Goal: Task Accomplishment & Management: Complete application form

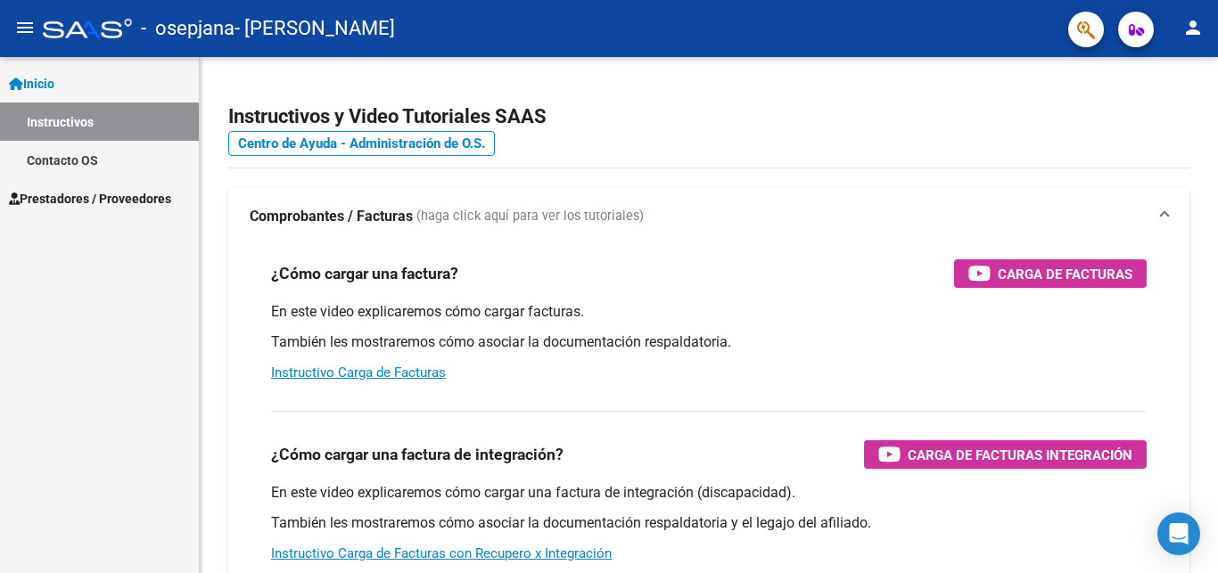
click at [107, 198] on span "Prestadores / Proveedores" at bounding box center [90, 199] width 162 height 20
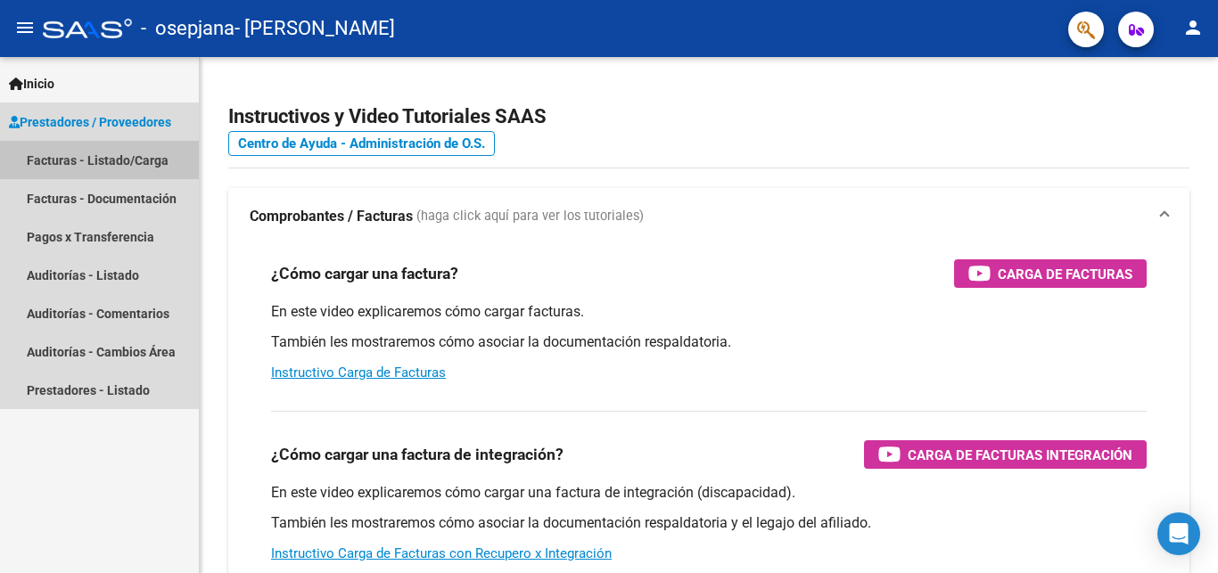
click at [99, 153] on link "Facturas - Listado/Carga" at bounding box center [99, 160] width 199 height 38
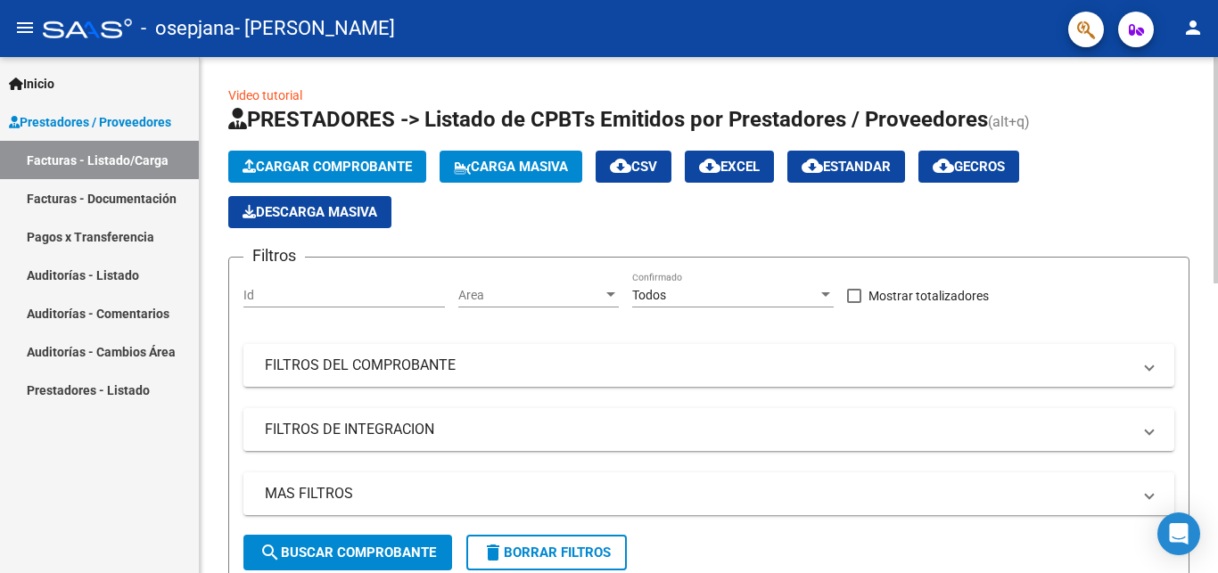
click at [308, 164] on span "Cargar Comprobante" at bounding box center [326, 167] width 169 height 16
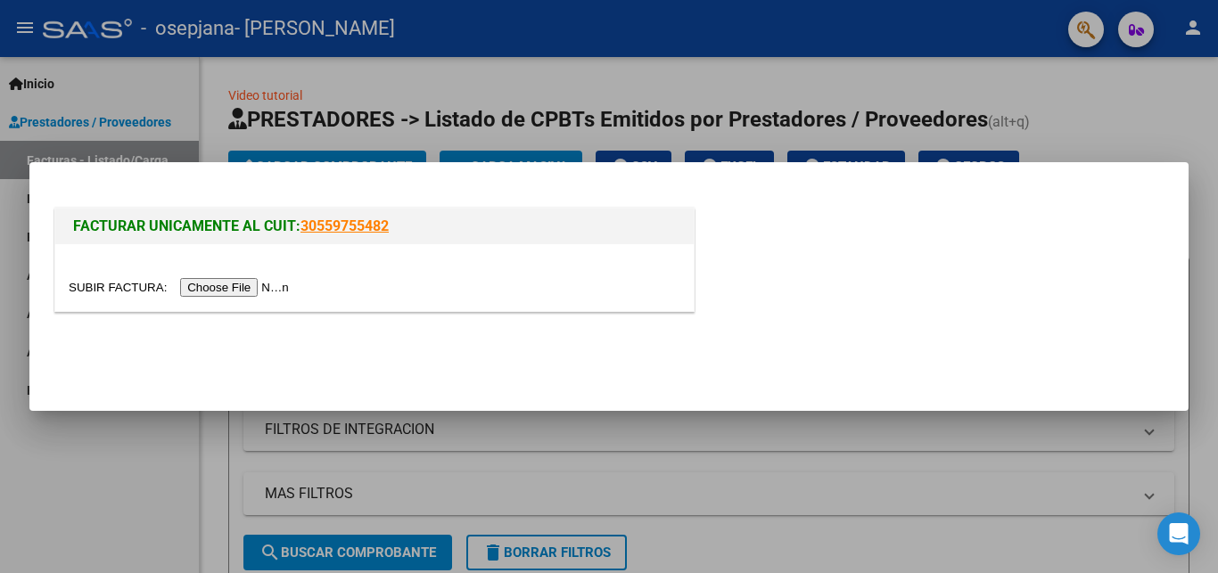
click at [106, 281] on input "file" at bounding box center [182, 287] width 226 height 19
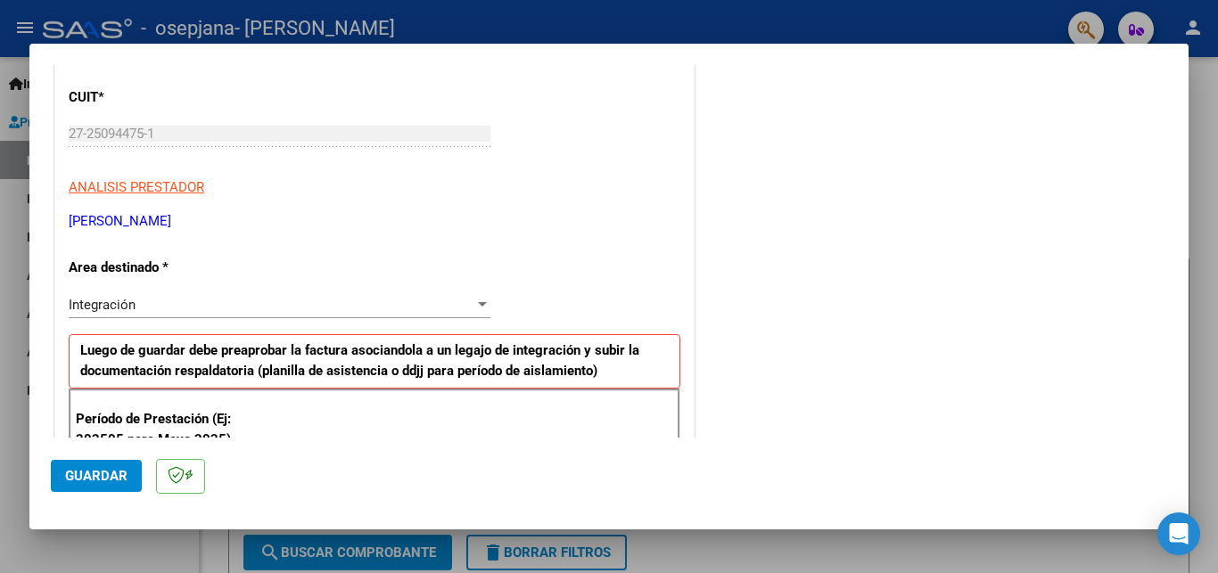
scroll to position [355, 0]
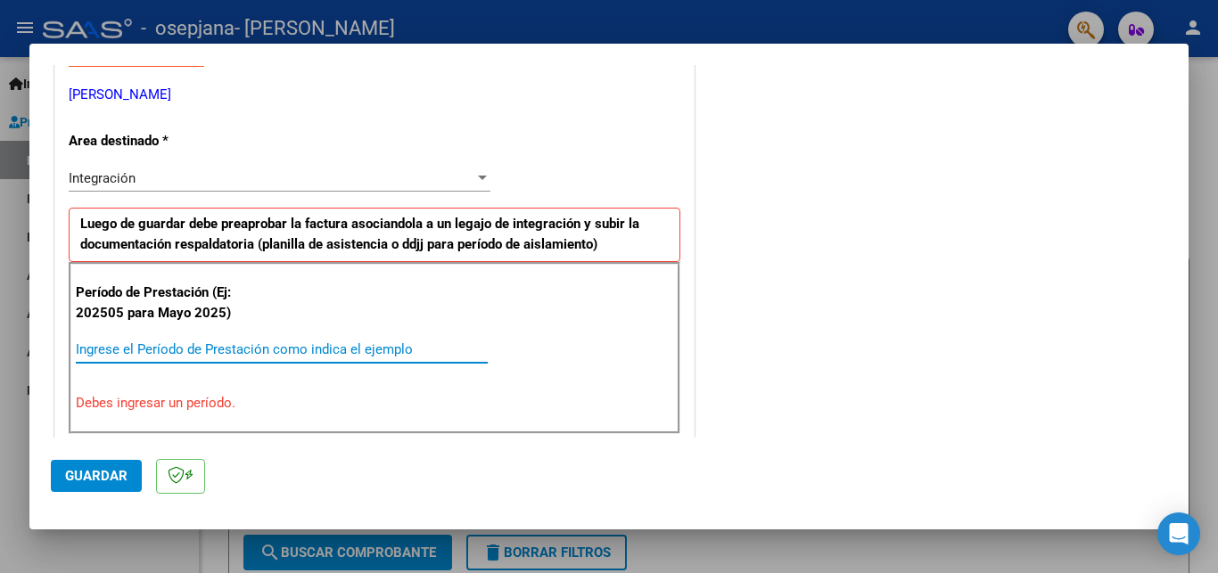
click at [116, 352] on input "Ingrese el Período de Prestación como indica el ejemplo" at bounding box center [282, 349] width 412 height 16
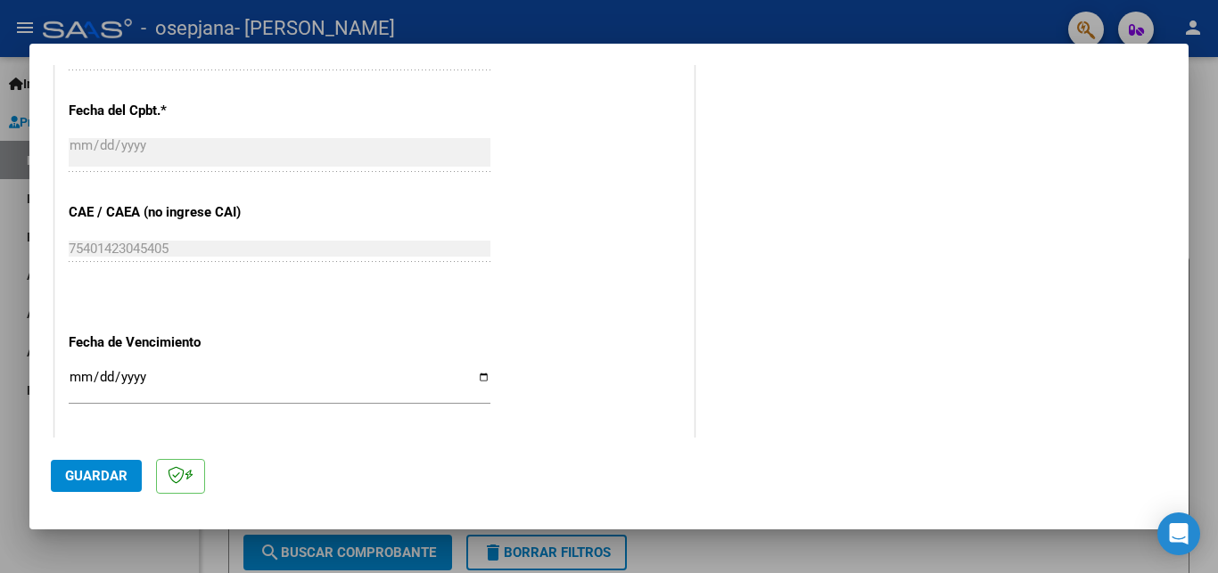
scroll to position [1029, 0]
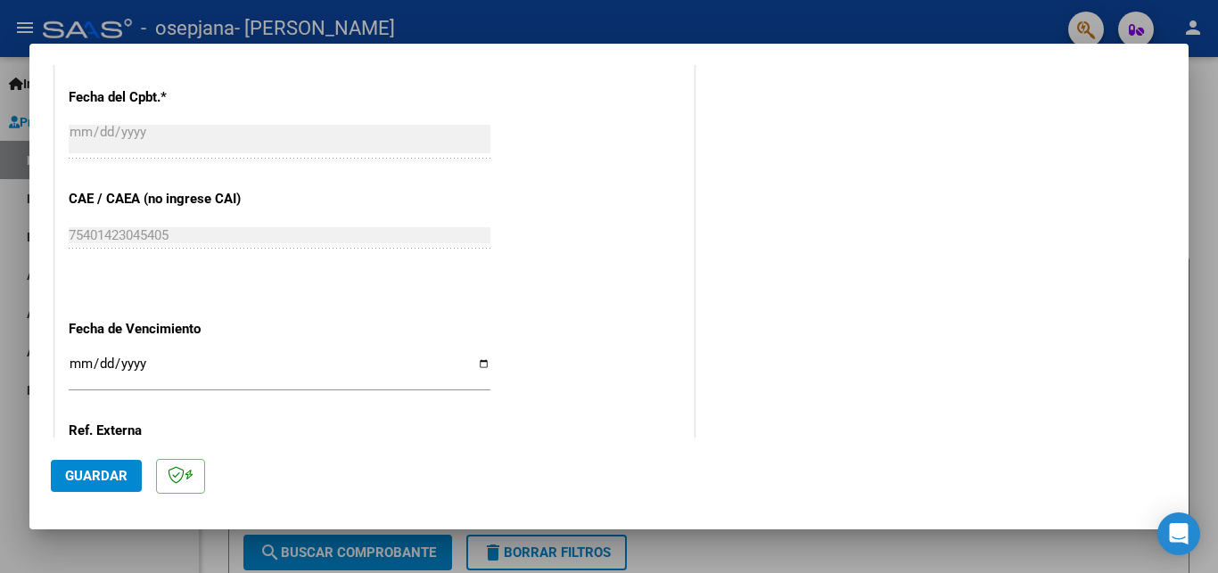
type input "202509"
click at [473, 357] on input "Ingresar la fecha" at bounding box center [280, 371] width 422 height 29
type input "[DATE]"
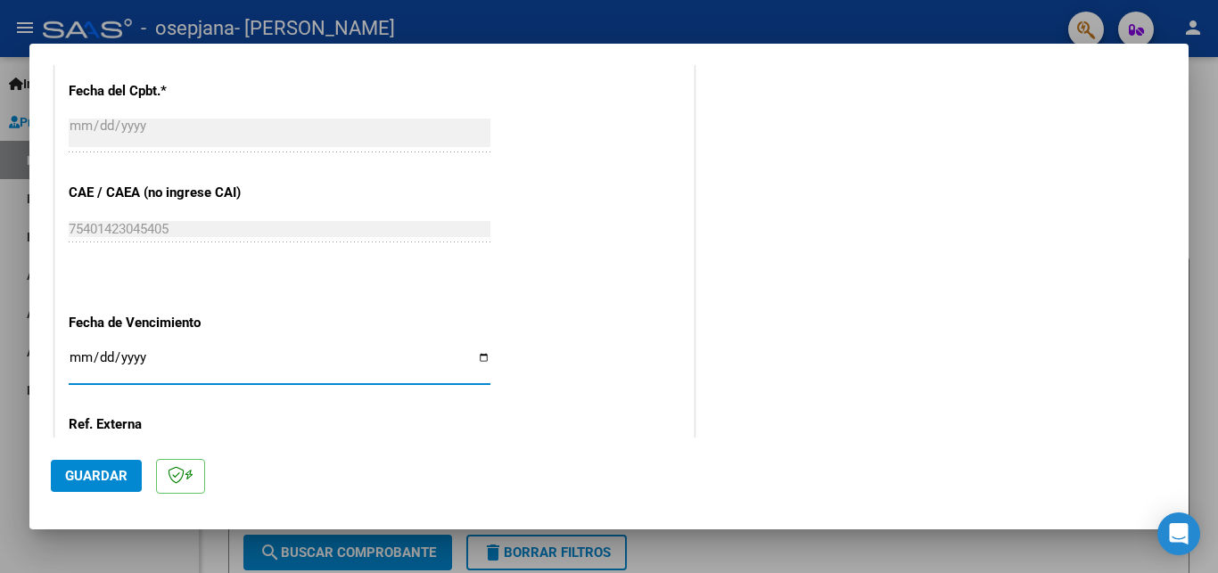
scroll to position [1155, 0]
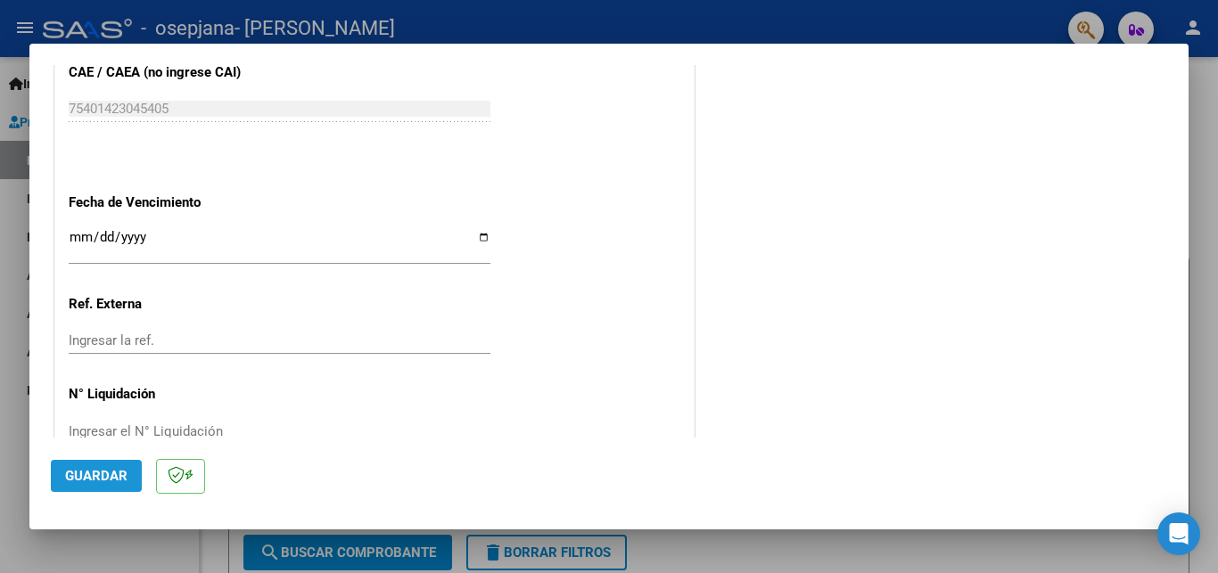
click at [96, 475] on span "Guardar" at bounding box center [96, 476] width 62 height 16
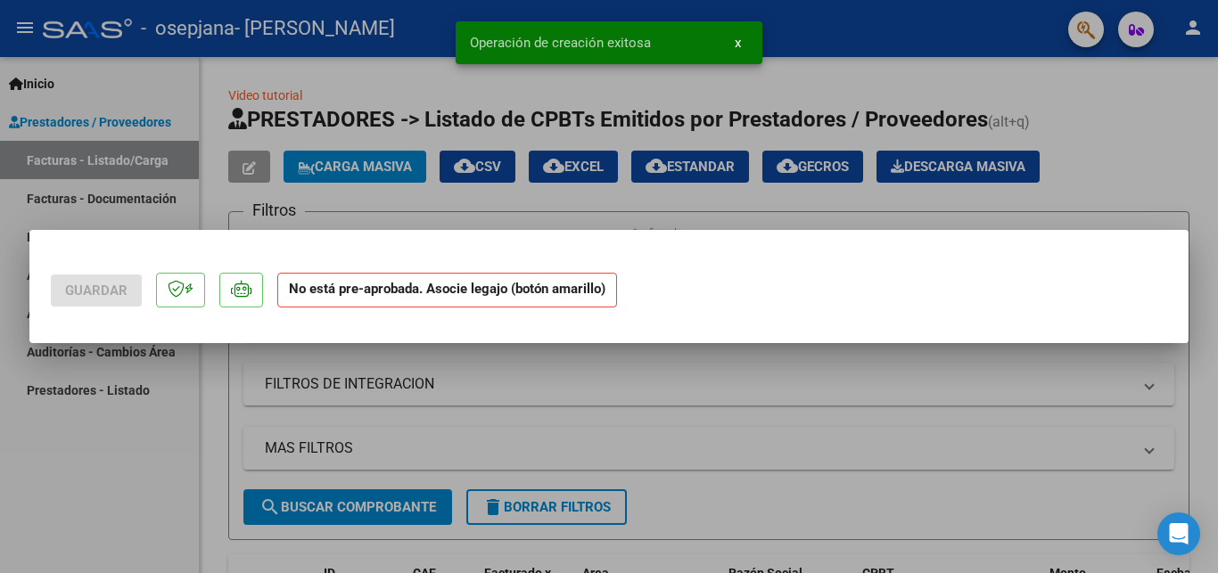
scroll to position [0, 0]
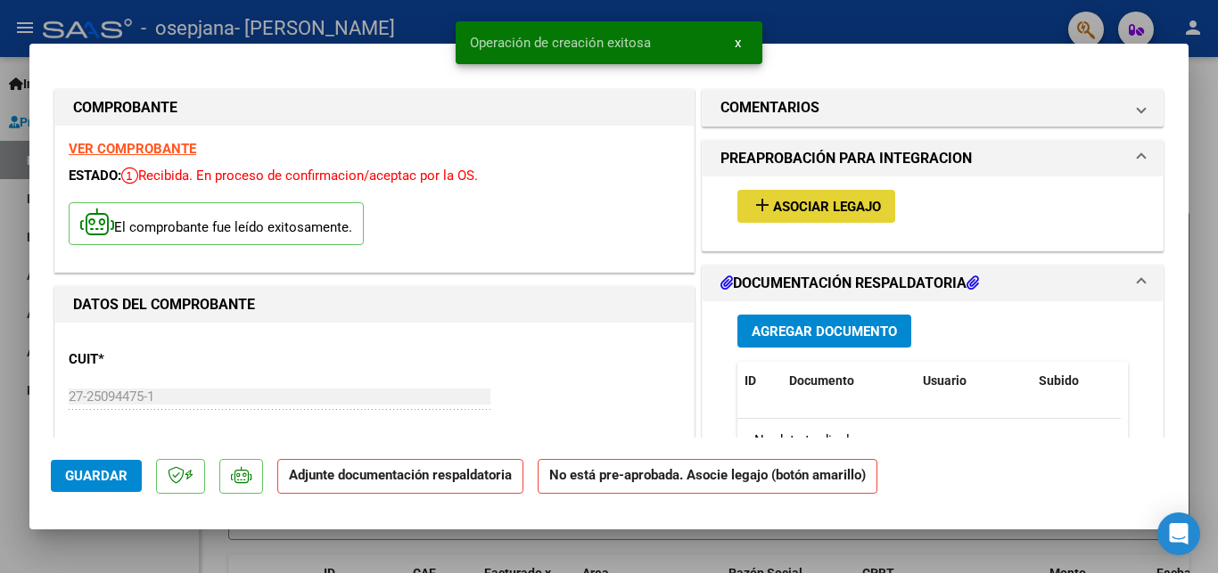
click at [758, 208] on mat-icon "add" at bounding box center [761, 204] width 21 height 21
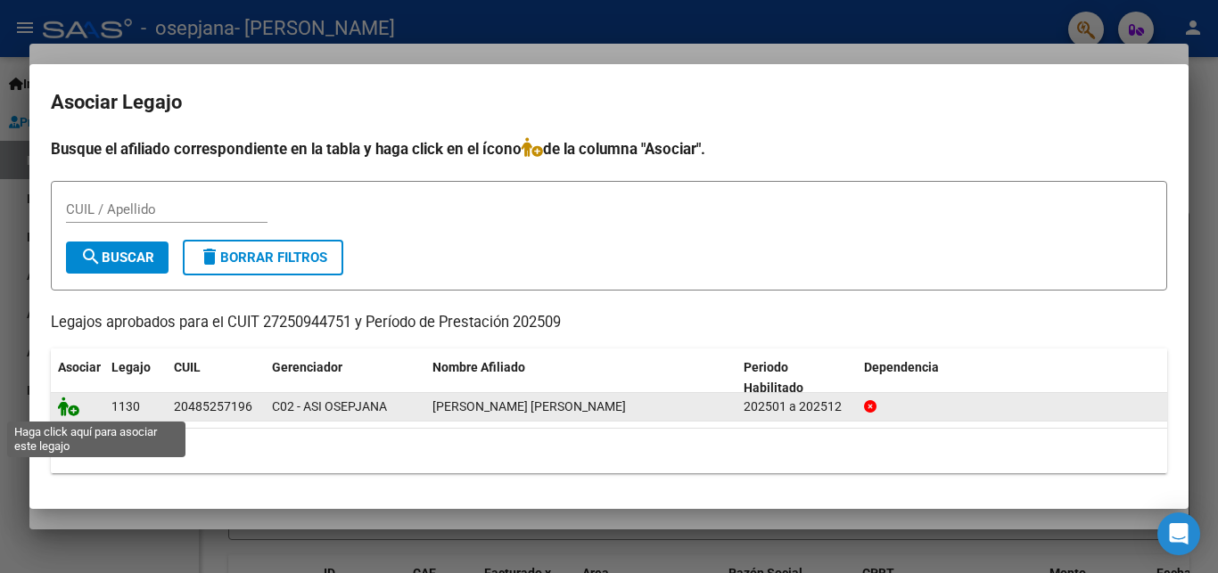
click at [68, 409] on icon at bounding box center [68, 407] width 21 height 20
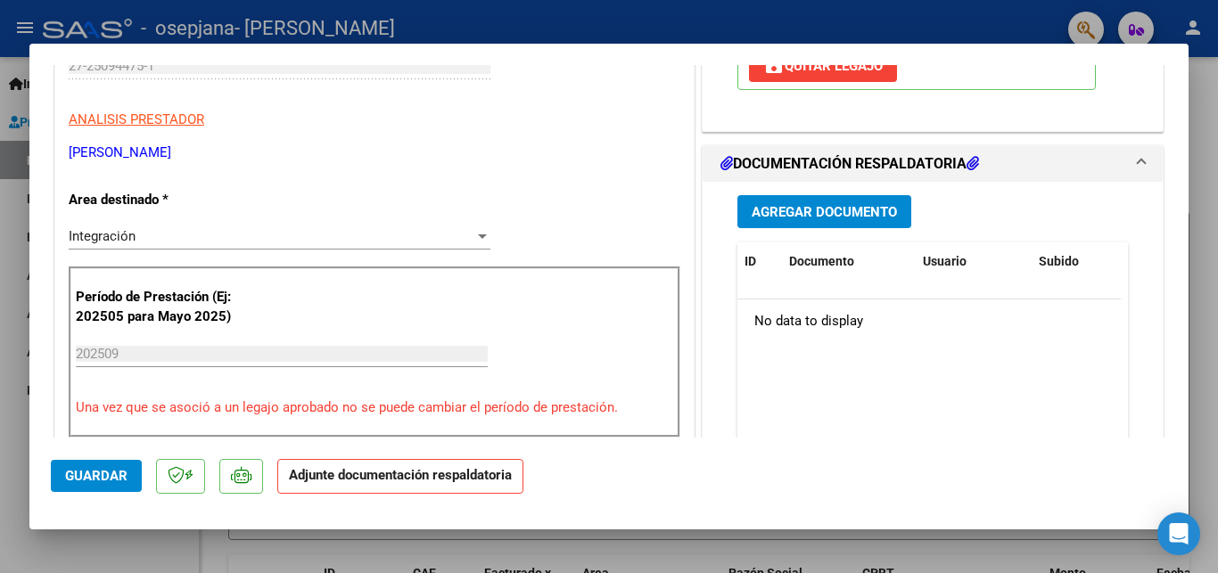
scroll to position [338, 0]
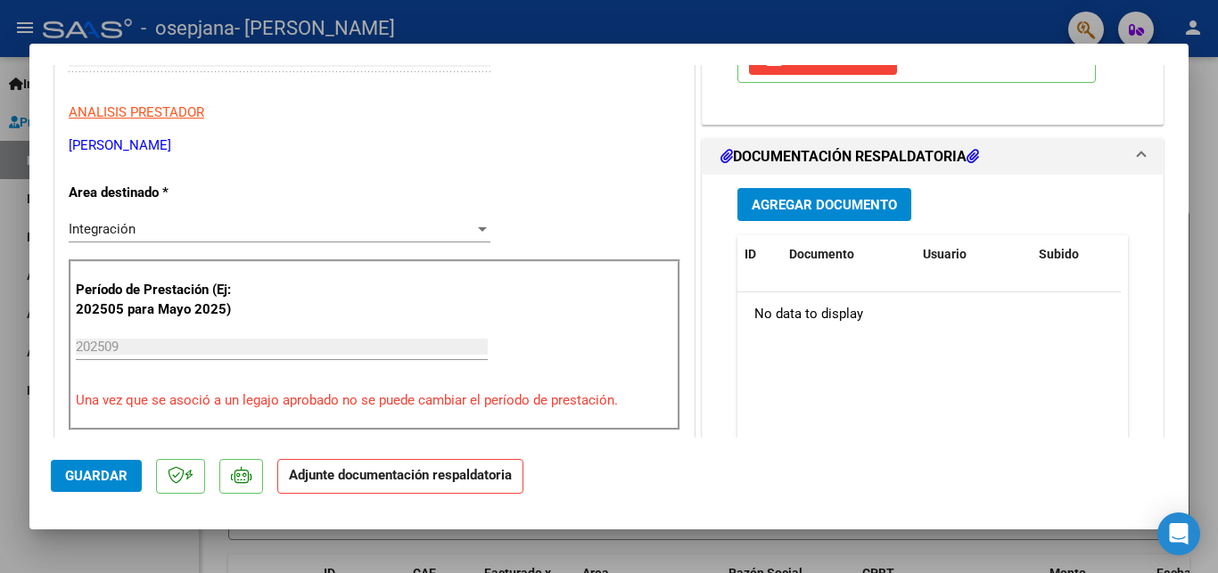
click at [818, 204] on span "Agregar Documento" at bounding box center [823, 205] width 145 height 16
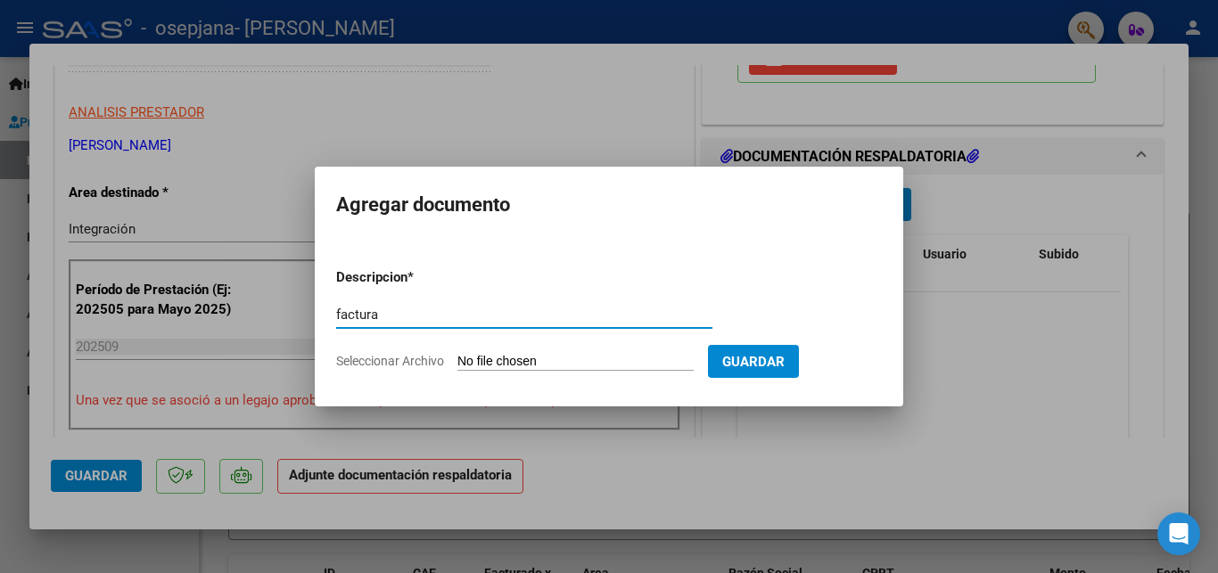
type input "factura"
click at [506, 355] on input "Seleccionar Archivo" at bounding box center [575, 362] width 236 height 17
type input "C:\fakepath\27250944751_011_00001_00000693.pdf"
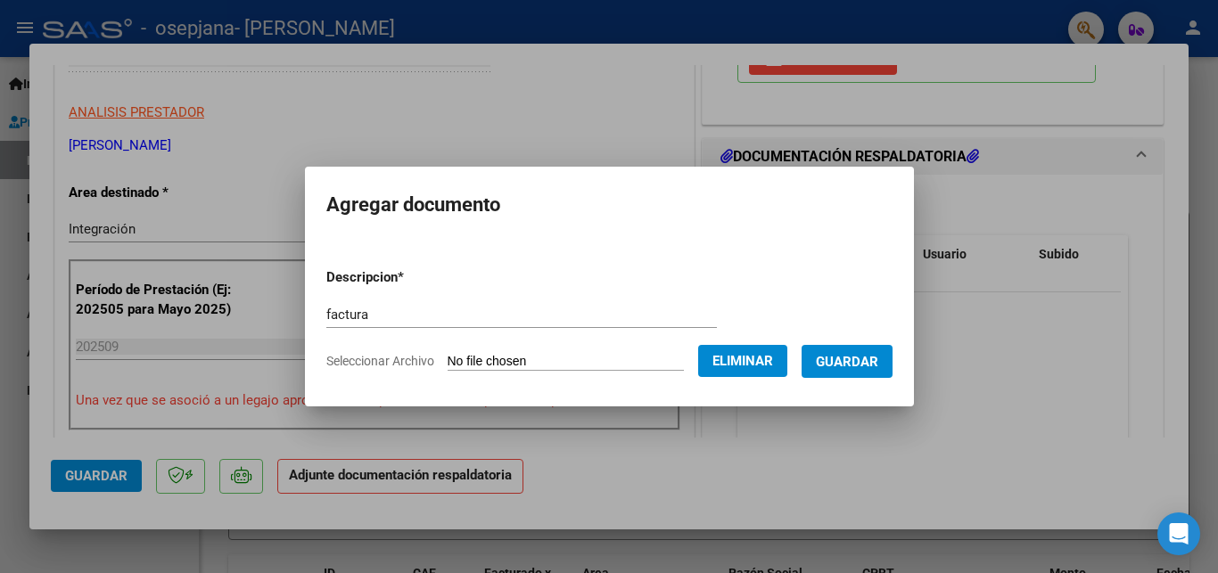
click at [878, 365] on span "Guardar" at bounding box center [847, 362] width 62 height 16
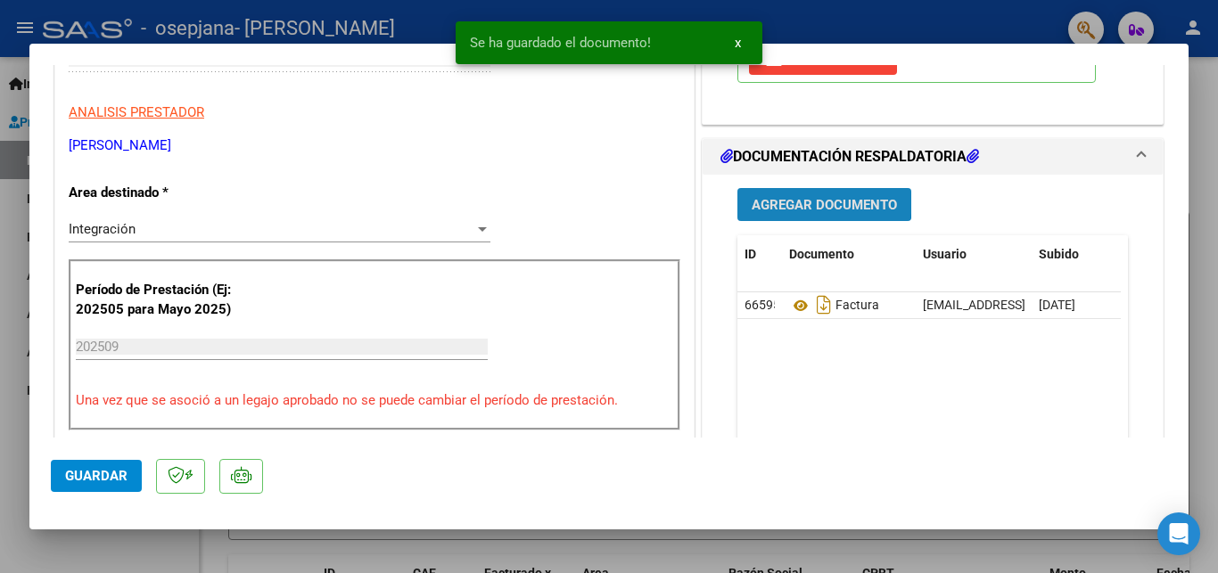
click at [784, 199] on span "Agregar Documento" at bounding box center [823, 205] width 145 height 16
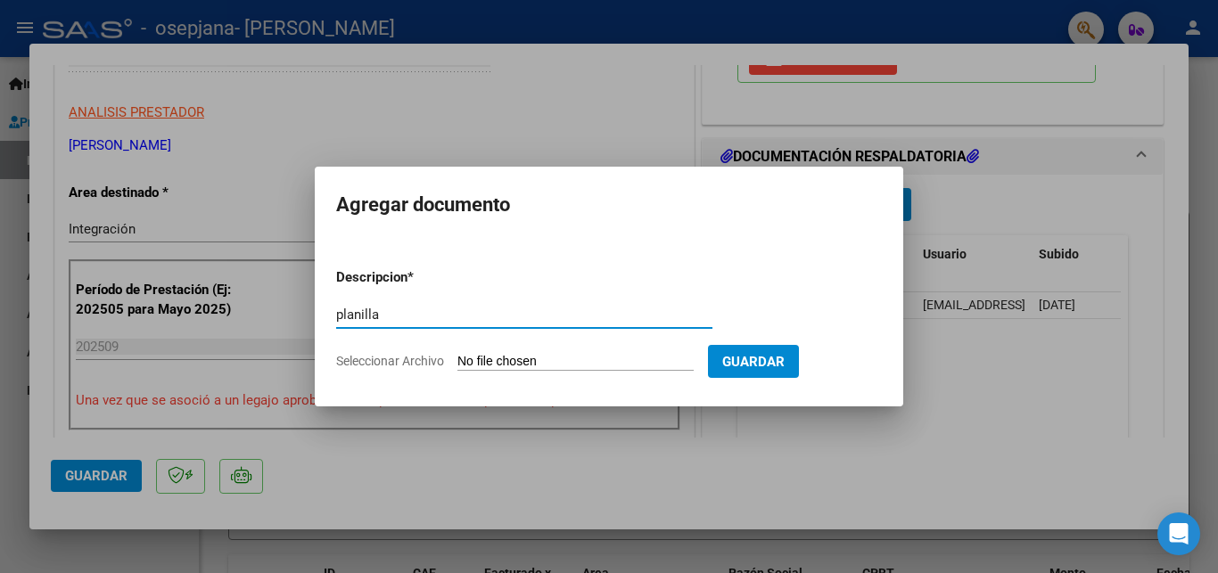
type input "planilla"
click at [513, 354] on input "Seleccionar Archivo" at bounding box center [575, 362] width 236 height 17
type input "C:\fakepath\planilla septiembre [PERSON_NAME] 2025.pdf"
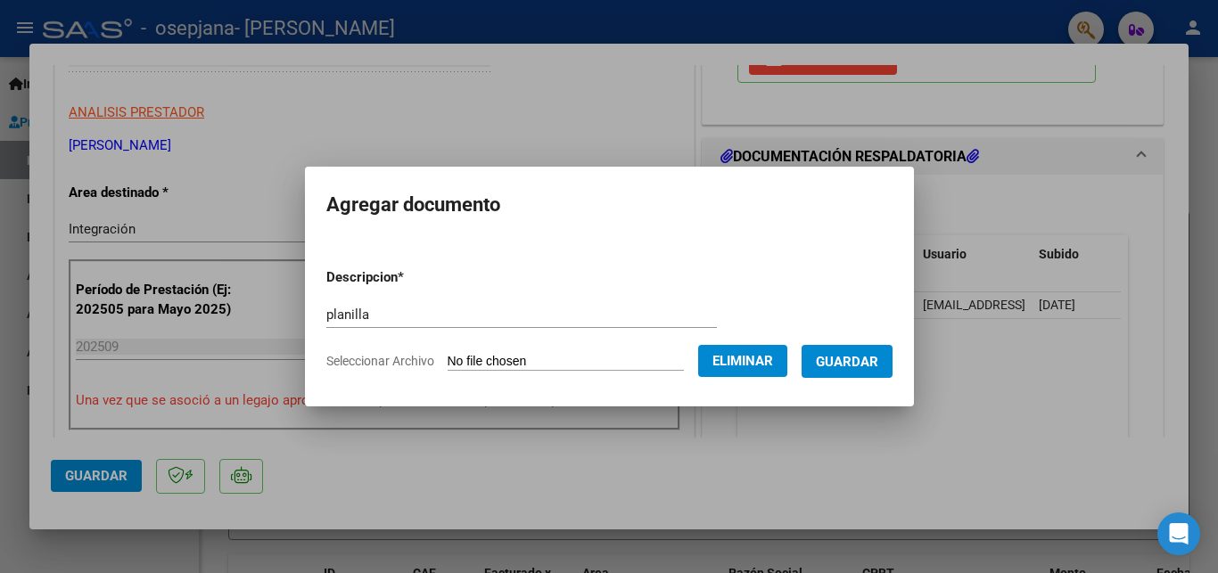
click at [860, 358] on span "Guardar" at bounding box center [847, 362] width 62 height 16
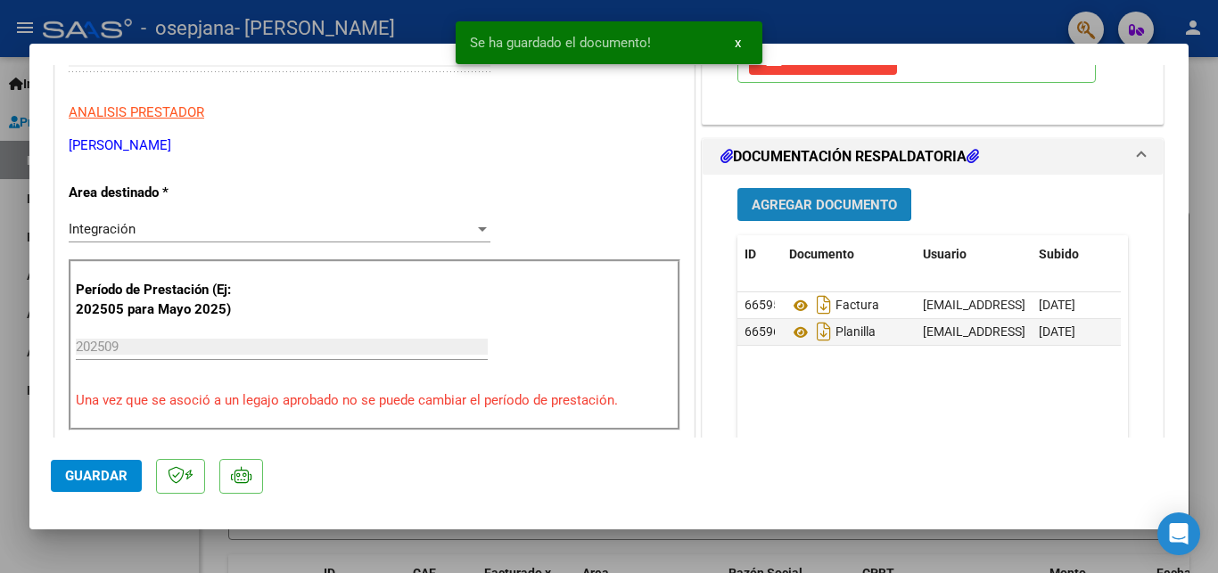
click at [788, 203] on span "Agregar Documento" at bounding box center [823, 205] width 145 height 16
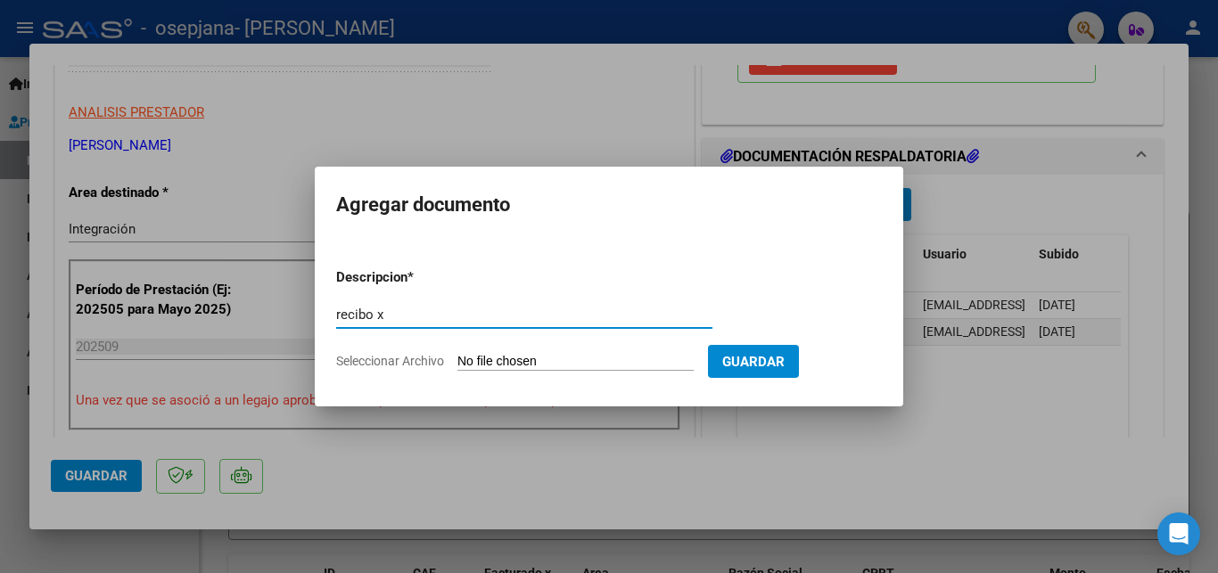
type input "recibo x"
click at [494, 358] on input "Seleccionar Archivo" at bounding box center [575, 362] width 236 height 17
type input "C:\fakepath\recibo x 7 [PERSON_NAME].pdf"
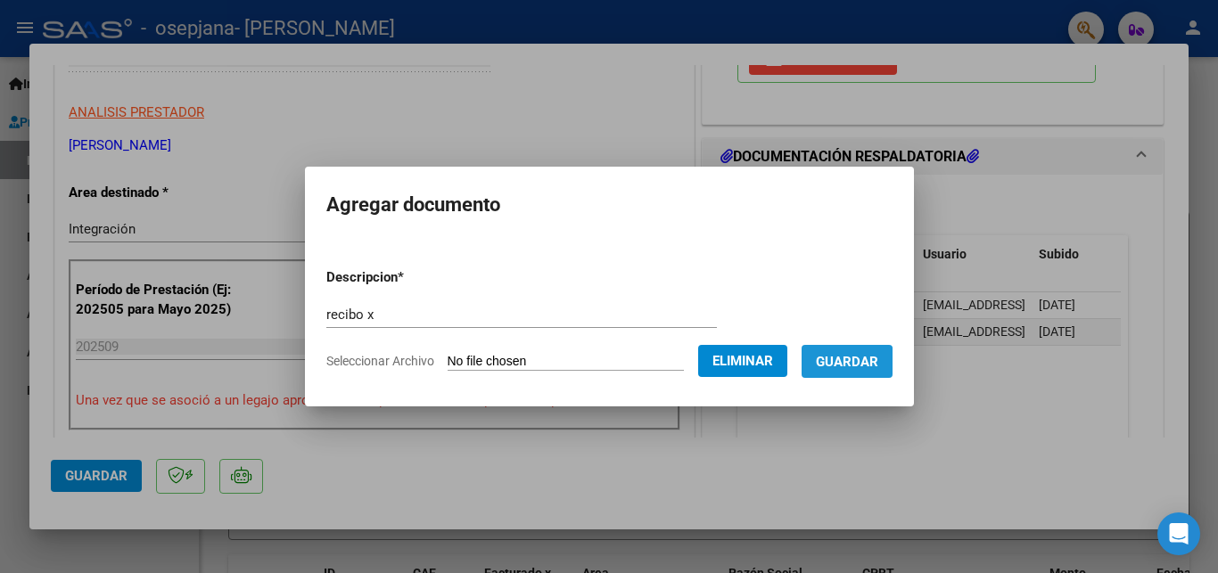
click at [842, 365] on span "Guardar" at bounding box center [847, 362] width 62 height 16
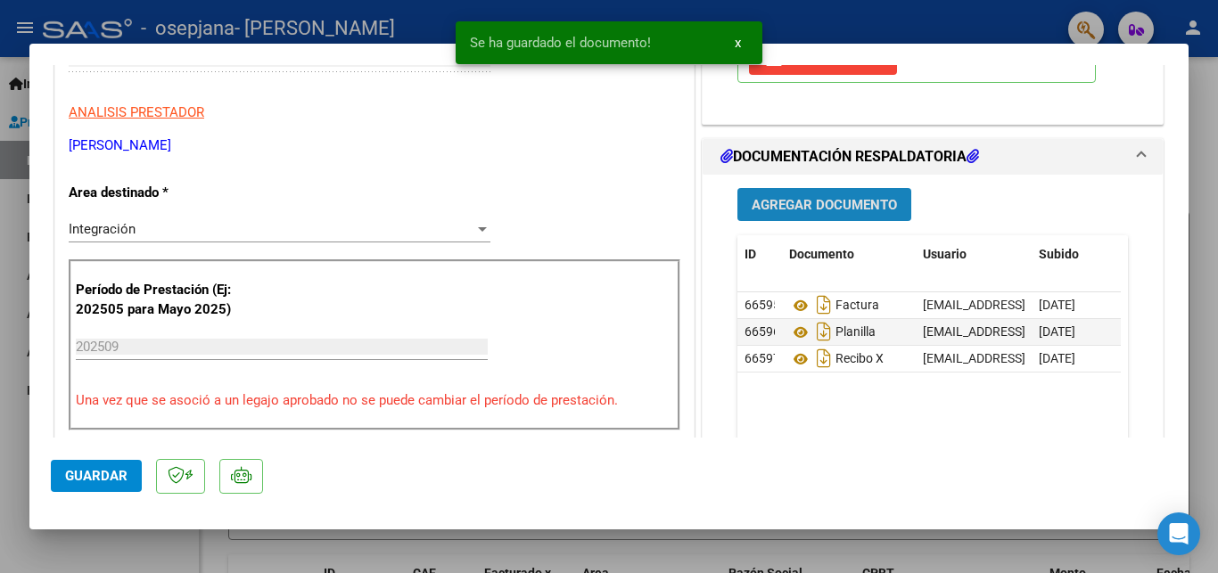
click at [827, 211] on span "Agregar Documento" at bounding box center [823, 205] width 145 height 16
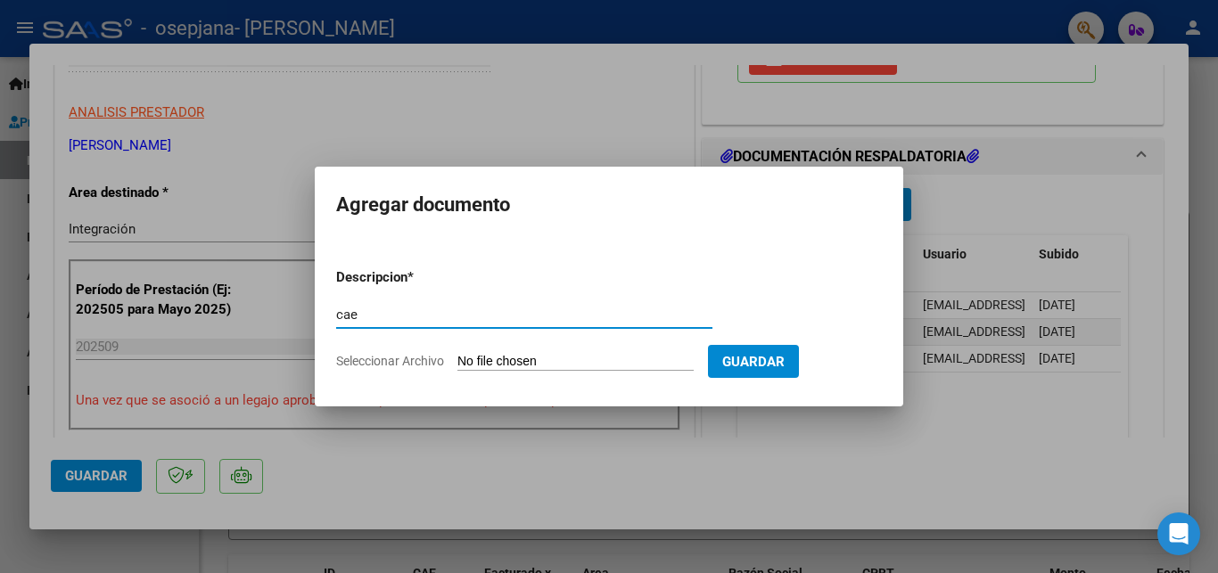
type input "cae"
click at [513, 355] on input "Seleccionar Archivo" at bounding box center [575, 362] width 236 height 17
type input "C:\fakepath\cae 9 [PERSON_NAME].jpg"
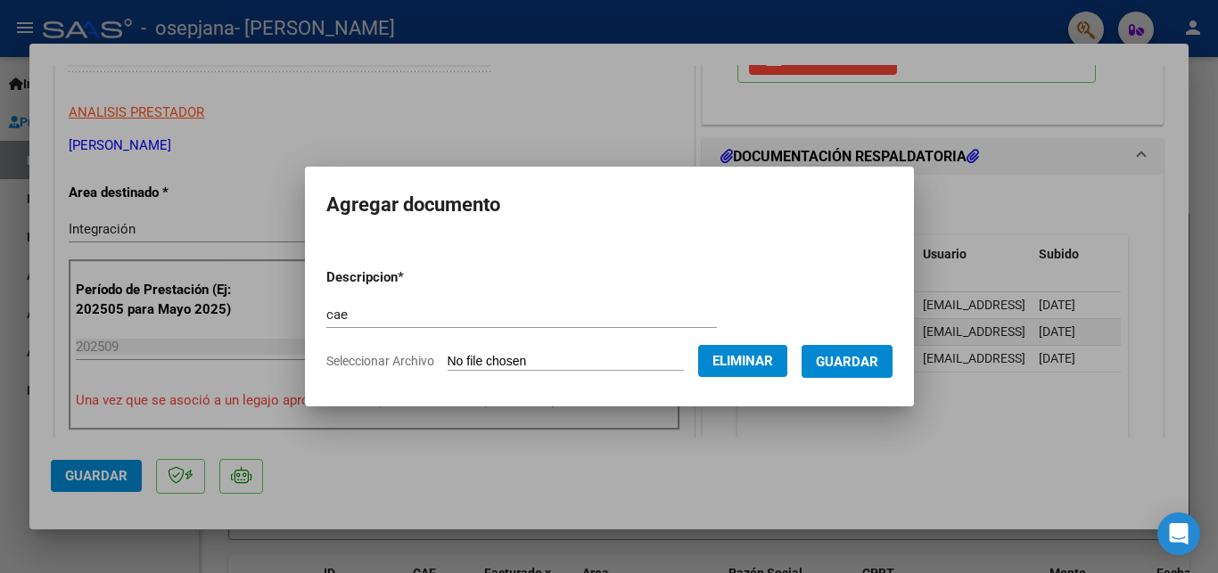
click at [839, 364] on span "Guardar" at bounding box center [847, 362] width 62 height 16
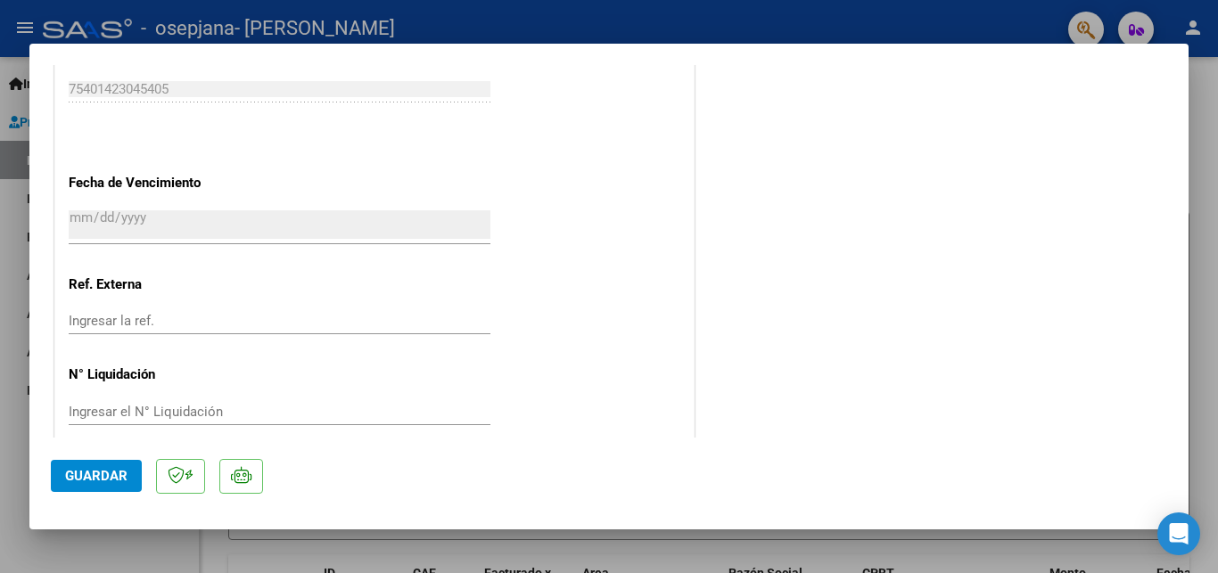
scroll to position [10, 0]
click at [80, 475] on span "Guardar" at bounding box center [96, 476] width 62 height 16
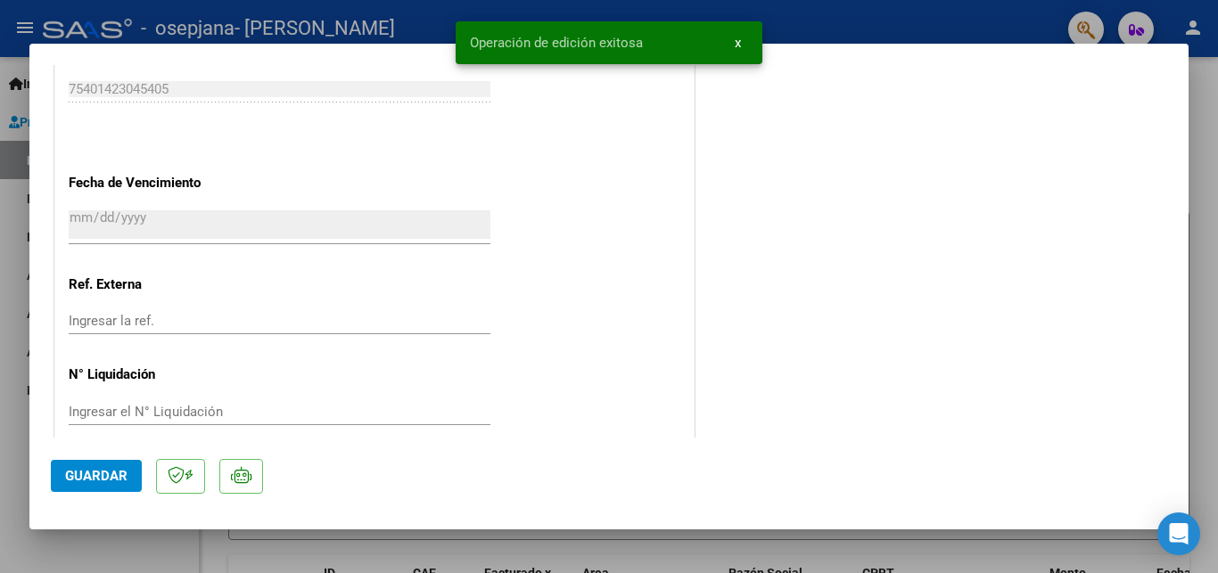
scroll to position [37, 0]
click at [1204, 283] on div at bounding box center [609, 286] width 1218 height 573
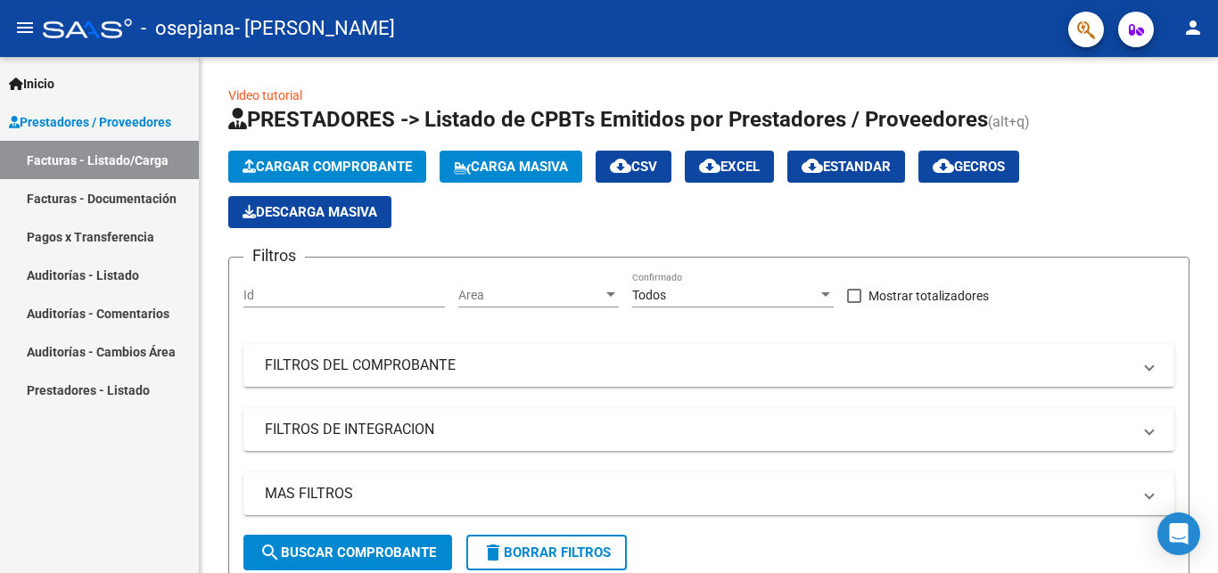
click at [114, 190] on link "Facturas - Documentación" at bounding box center [99, 198] width 199 height 38
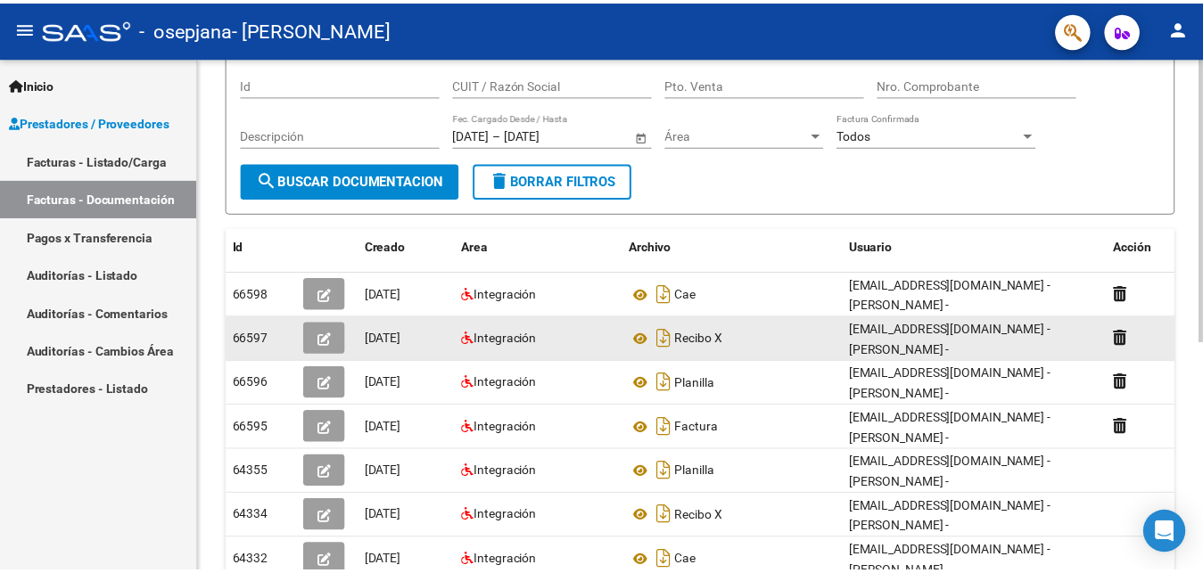
scroll to position [182, 0]
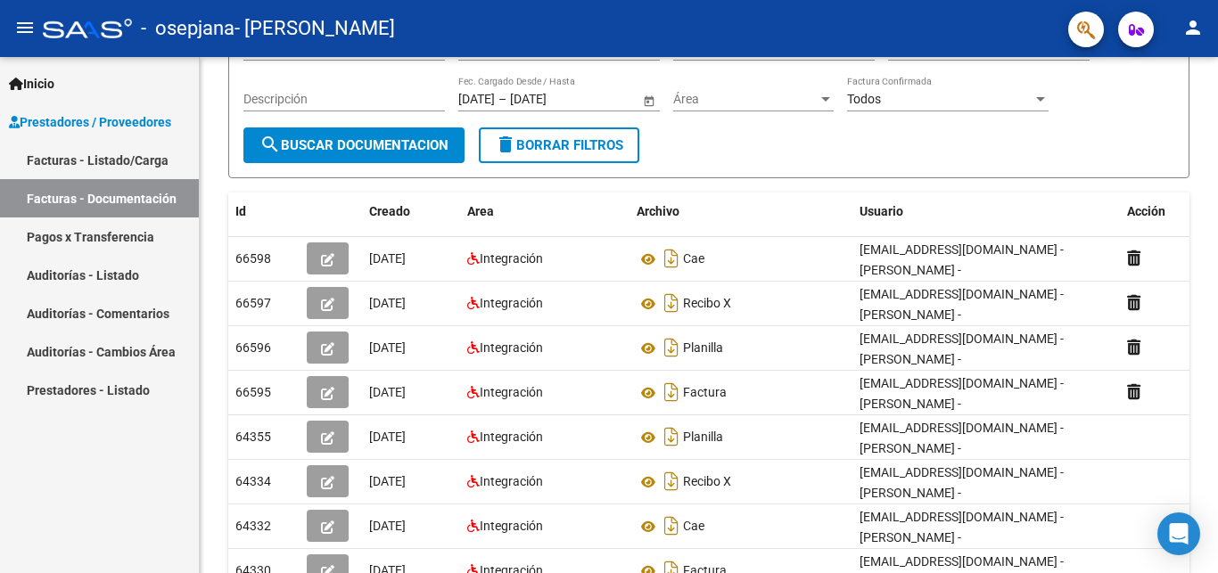
click at [1202, 27] on mat-icon "person" at bounding box center [1192, 27] width 21 height 21
click at [1170, 119] on button "exit_to_app Salir" at bounding box center [1156, 117] width 109 height 43
